Goal: Use online tool/utility: Utilize a website feature to perform a specific function

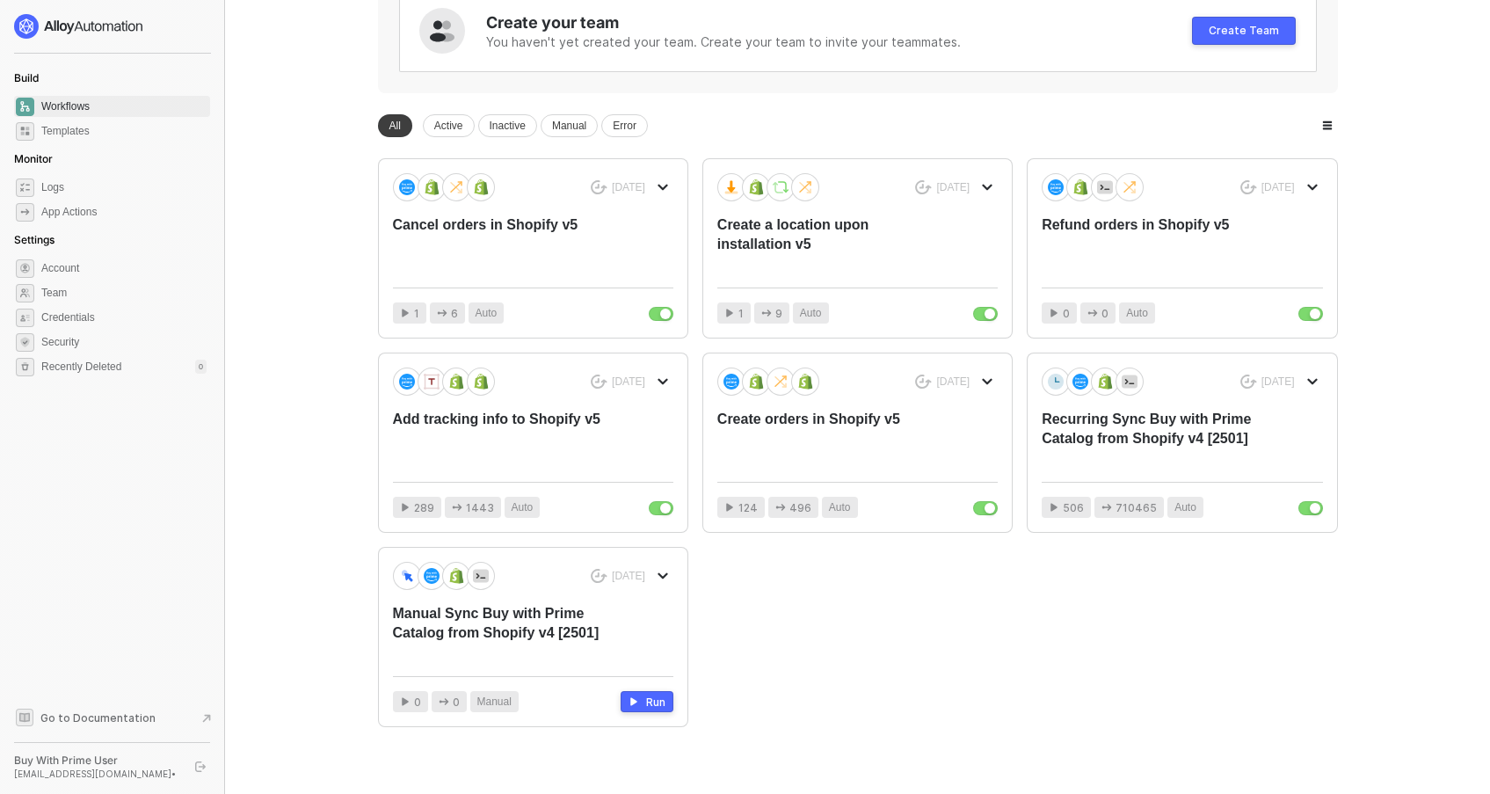
scroll to position [253, 0]
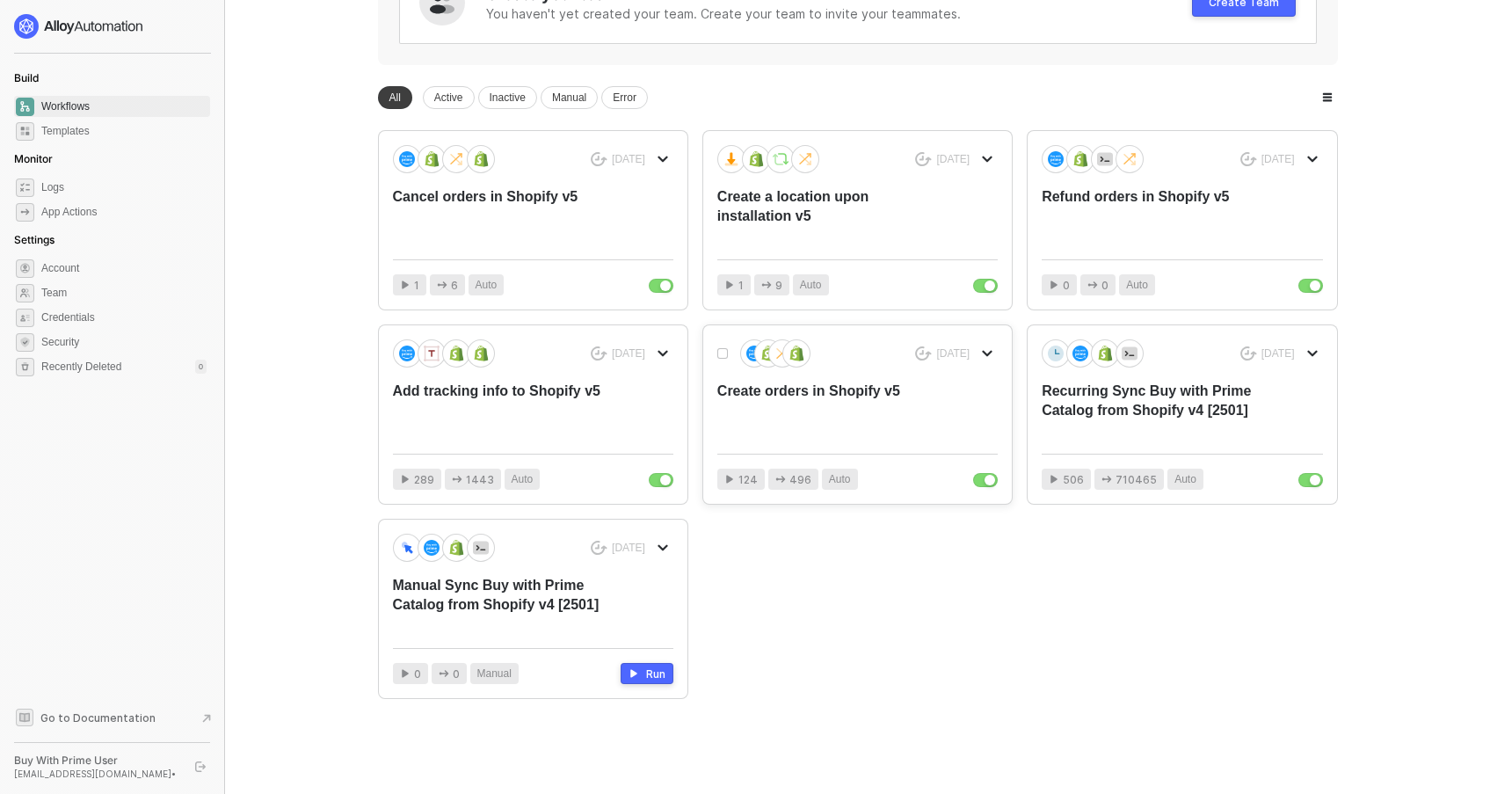
click at [806, 392] on div "Create orders in Shopify v5" at bounding box center [829, 411] width 224 height 58
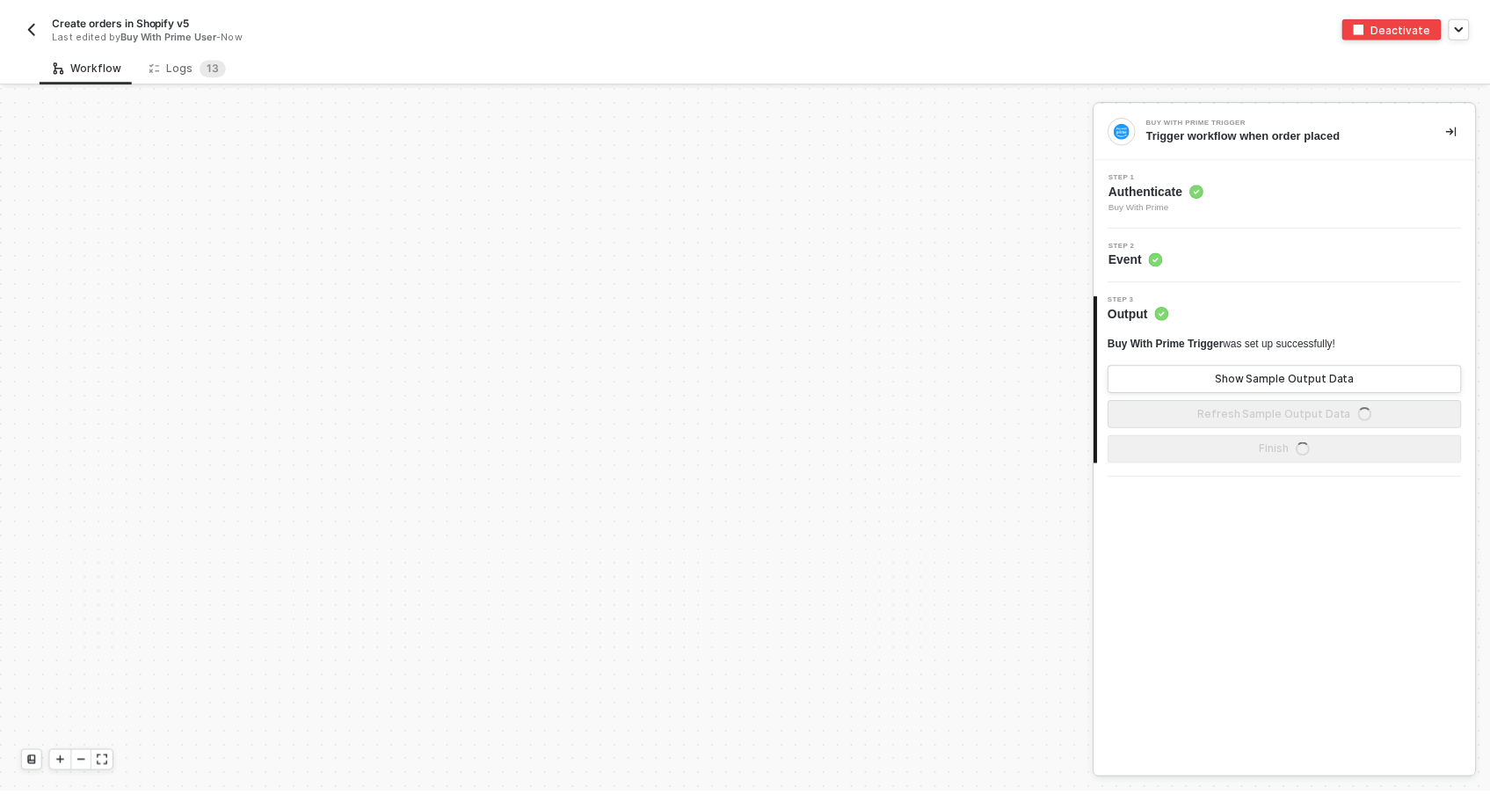
scroll to position [748, 0]
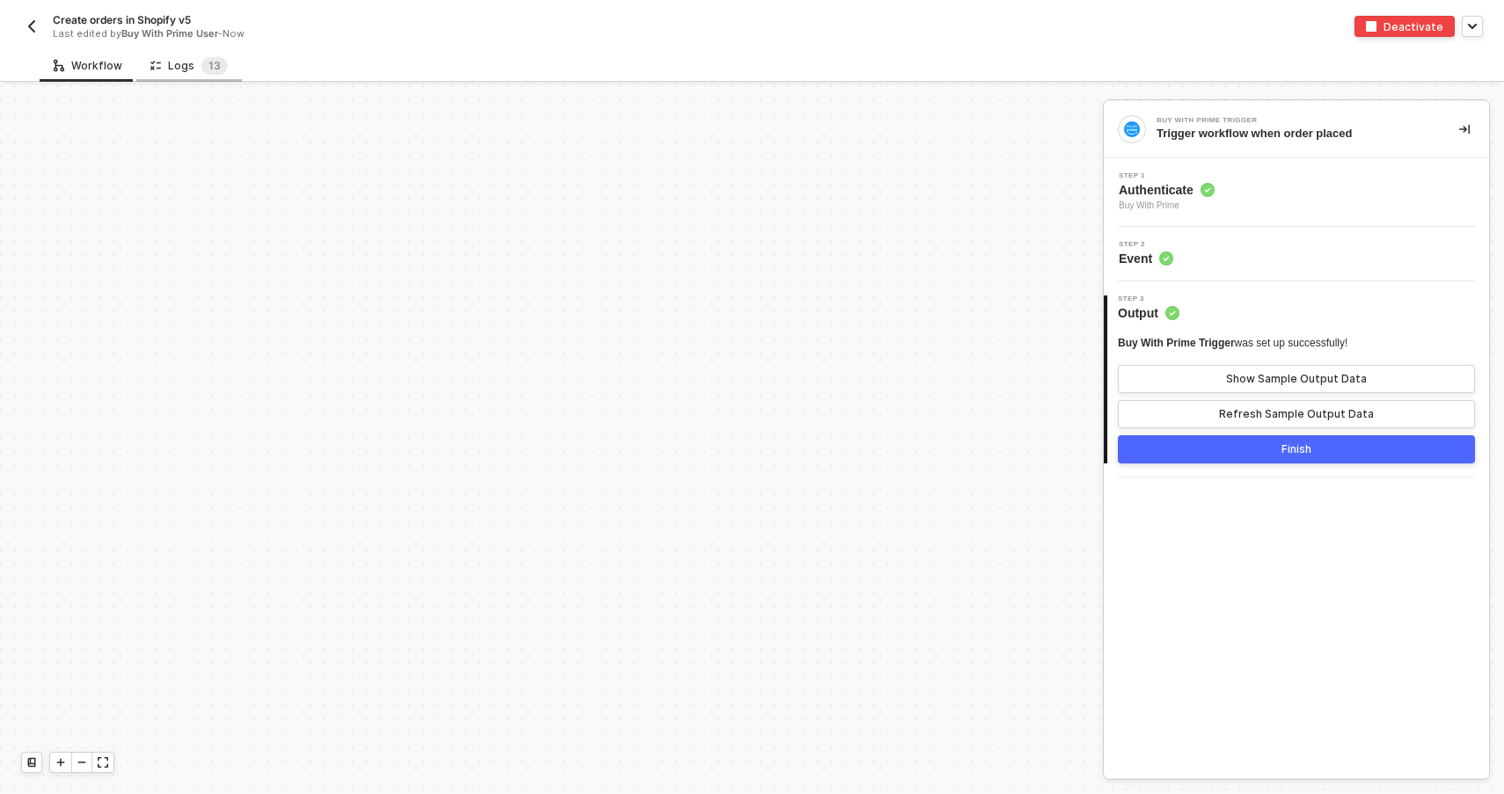
click at [176, 66] on div "Logs 1 3" at bounding box center [188, 66] width 77 height 18
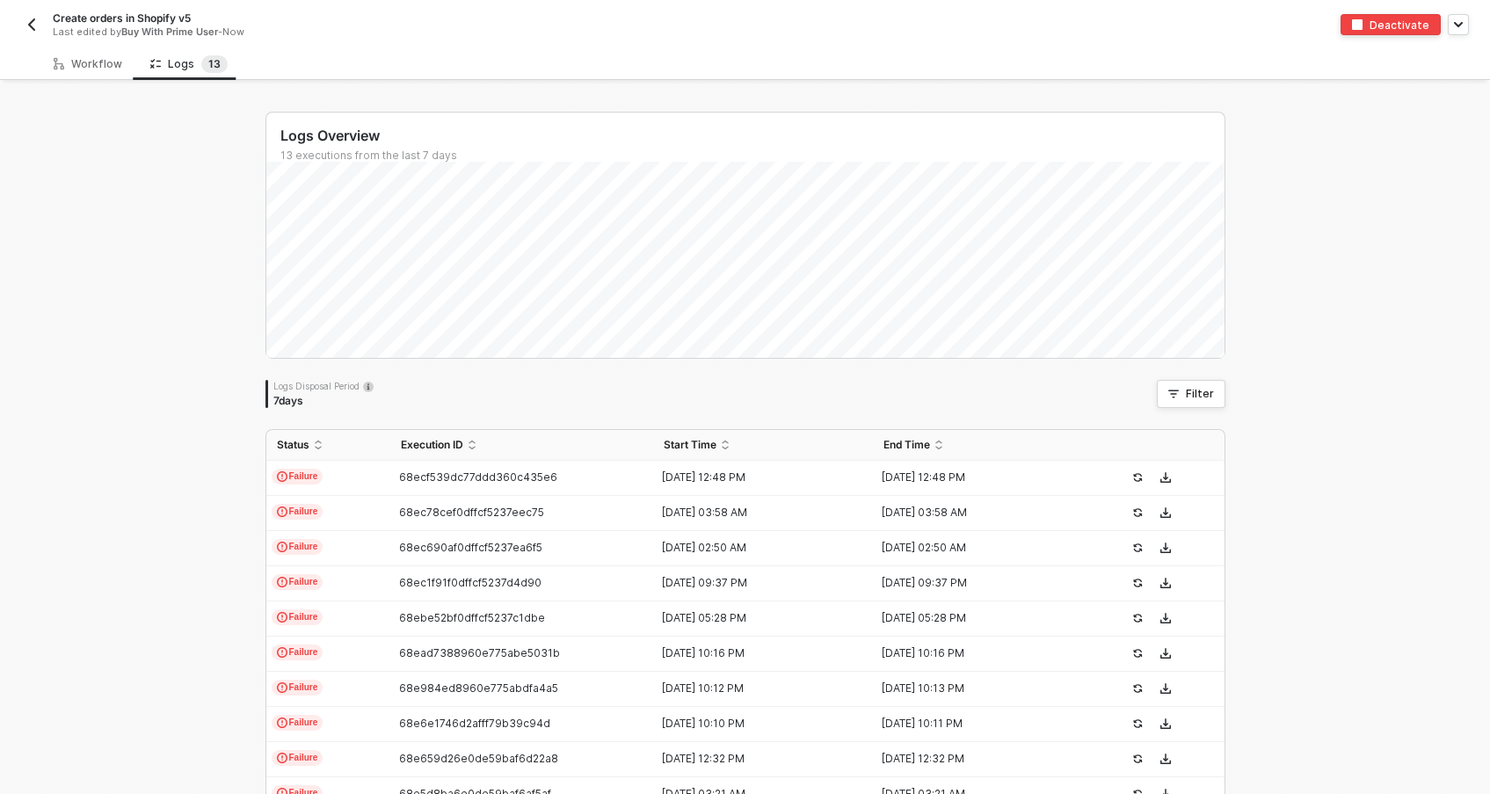
scroll to position [0, 0]
